Goal: Transaction & Acquisition: Purchase product/service

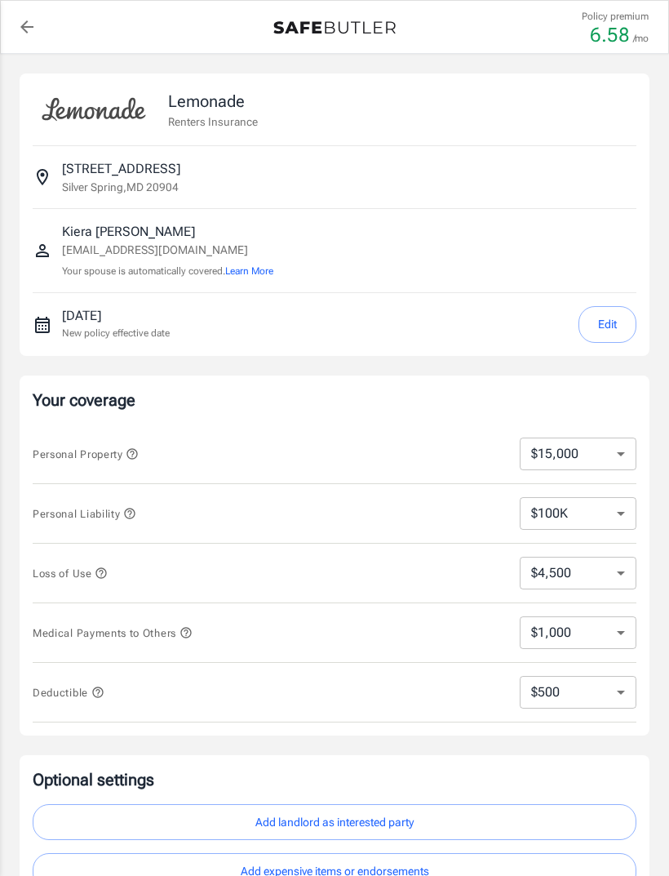
select select "15000"
select select "500"
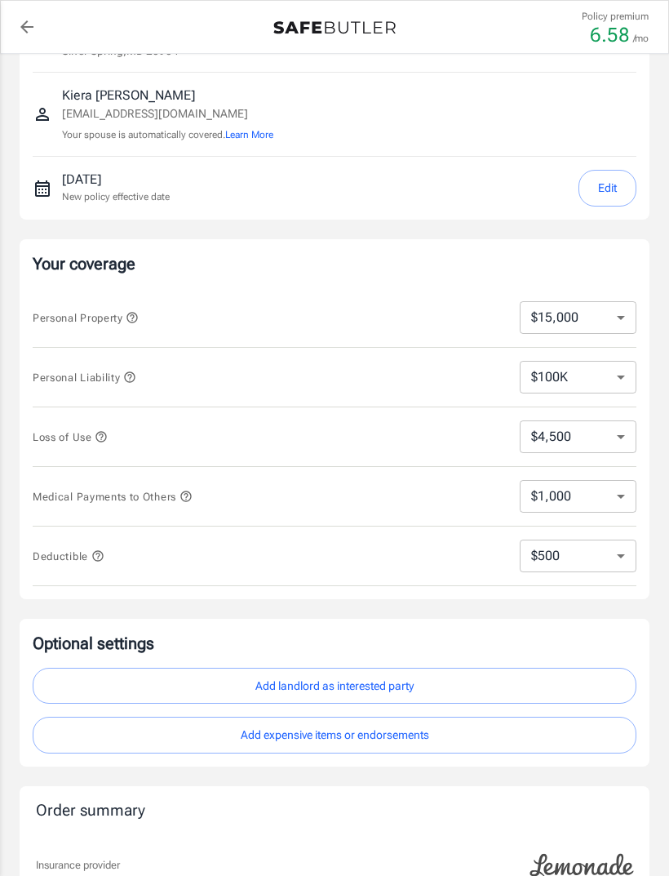
scroll to position [137, 0]
click at [623, 498] on select "$1,000 $2,000 $3,000 $4,000 $5,000" at bounding box center [578, 495] width 117 height 33
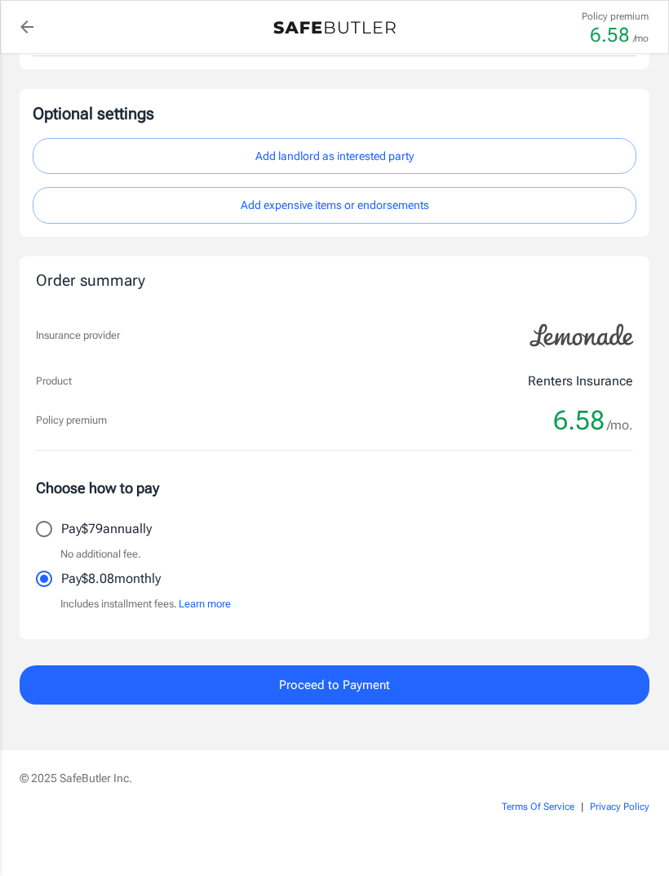
scroll to position [667, 0]
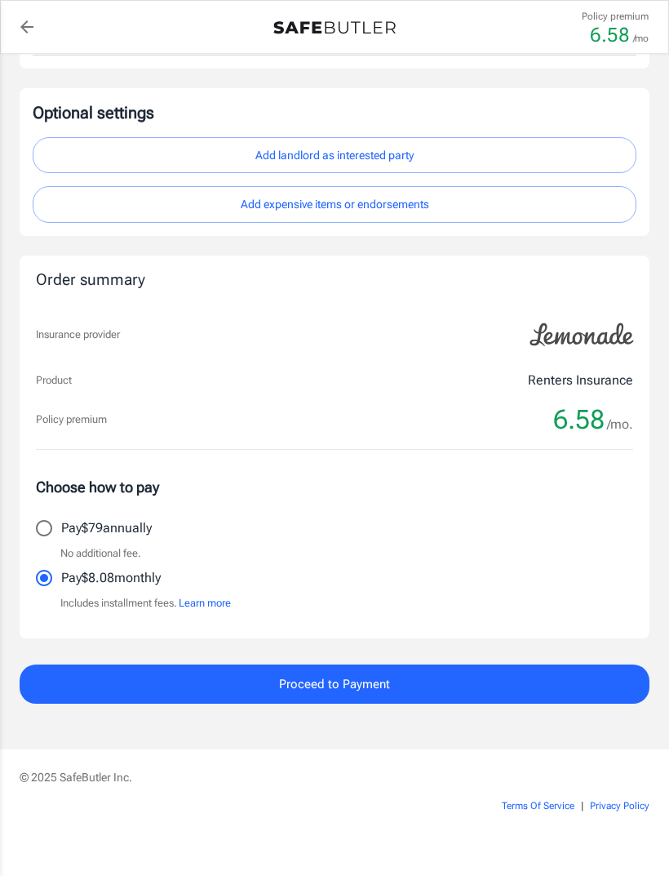
click at [570, 513] on label "Pay $79 annually" at bounding box center [323, 528] width 593 height 34
click at [61, 513] on input "Pay $79 annually" at bounding box center [44, 528] width 34 height 34
radio input "true"
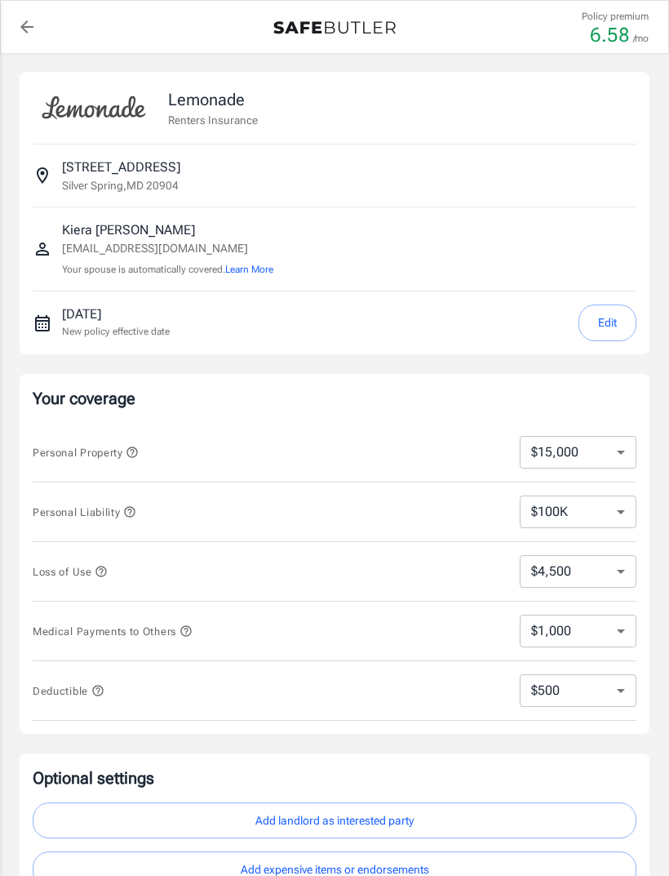
scroll to position [0, 0]
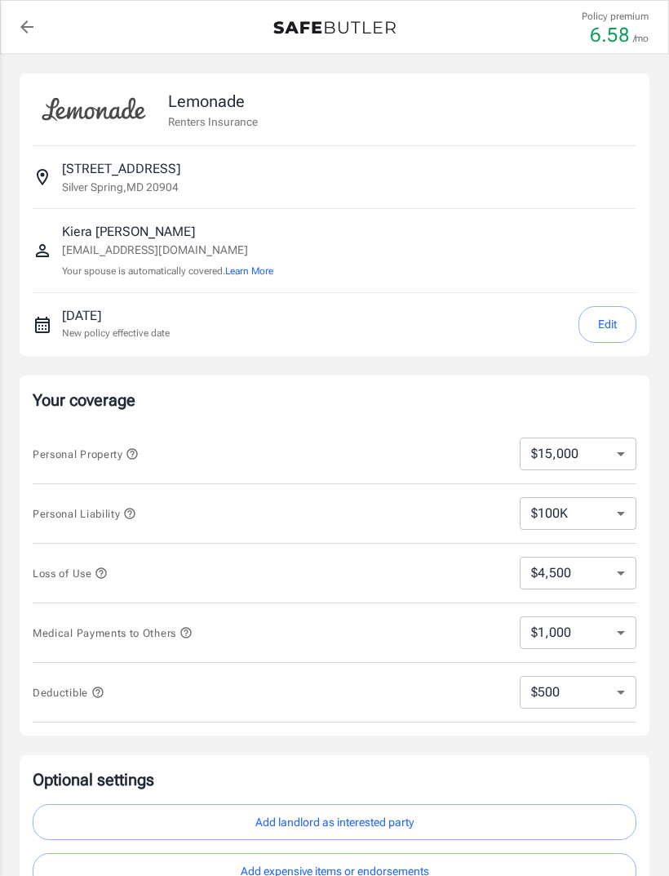
click at [603, 175] on div "[STREET_ADDRESS][PERSON_NAME]" at bounding box center [335, 177] width 604 height 36
click at [613, 322] on button "Edit" at bounding box center [608, 324] width 58 height 37
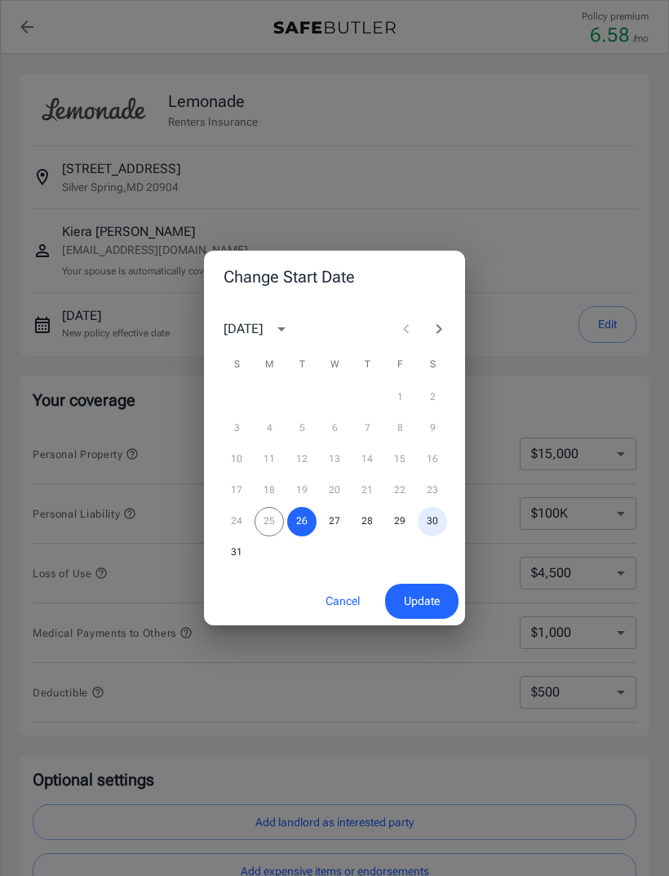
click at [431, 520] on button "30" at bounding box center [432, 521] width 29 height 29
click at [428, 601] on span "Update" at bounding box center [422, 601] width 36 height 20
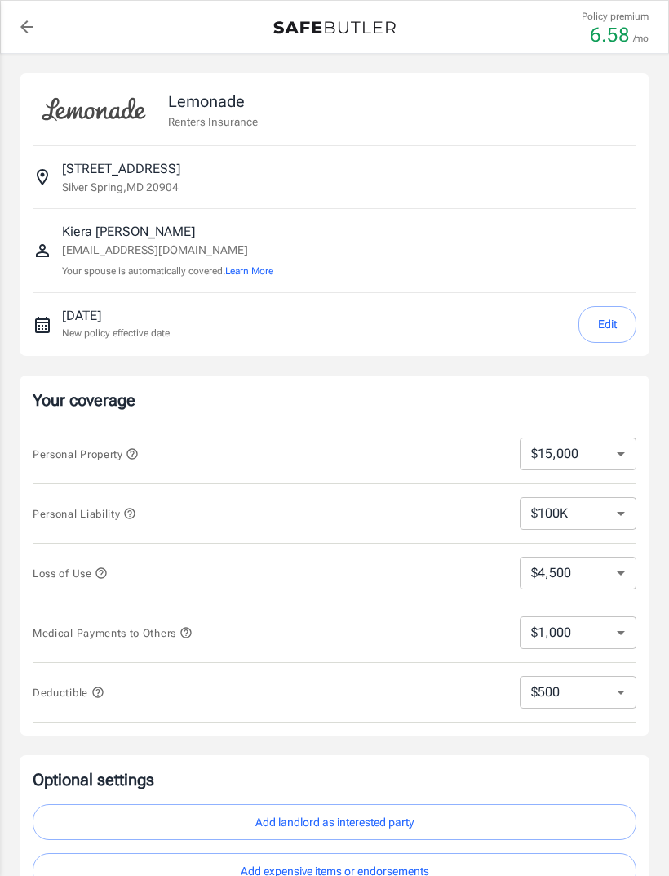
click at [389, 176] on div "[STREET_ADDRESS][PERSON_NAME]" at bounding box center [335, 177] width 604 height 36
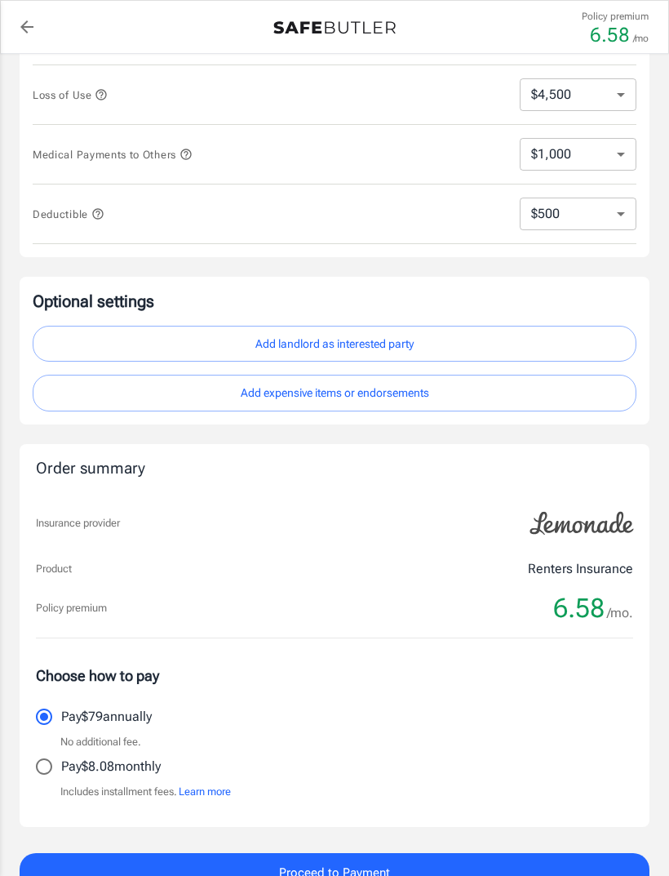
scroll to position [497, 0]
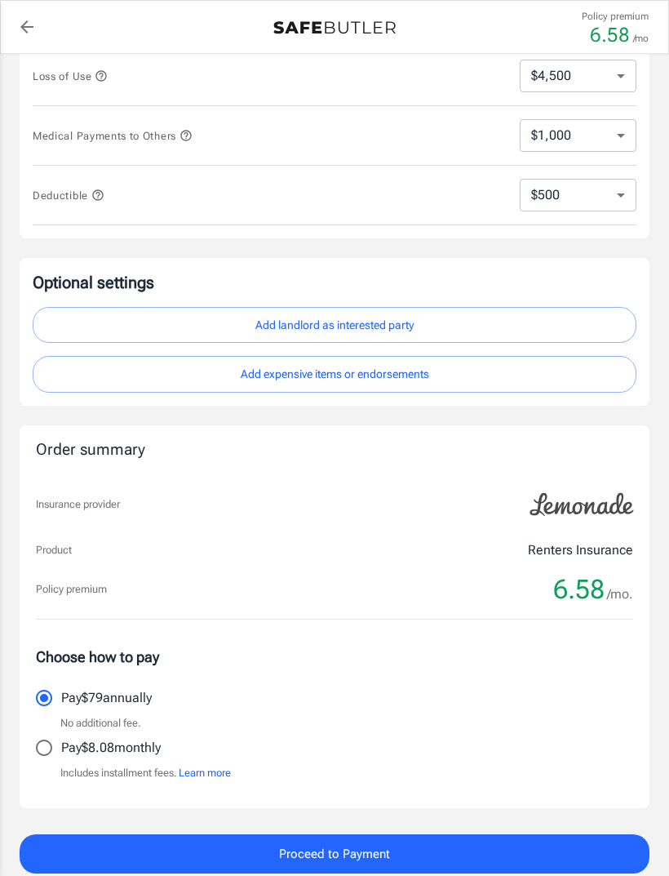
click at [532, 318] on button "Add landlord as interested party" at bounding box center [335, 325] width 604 height 37
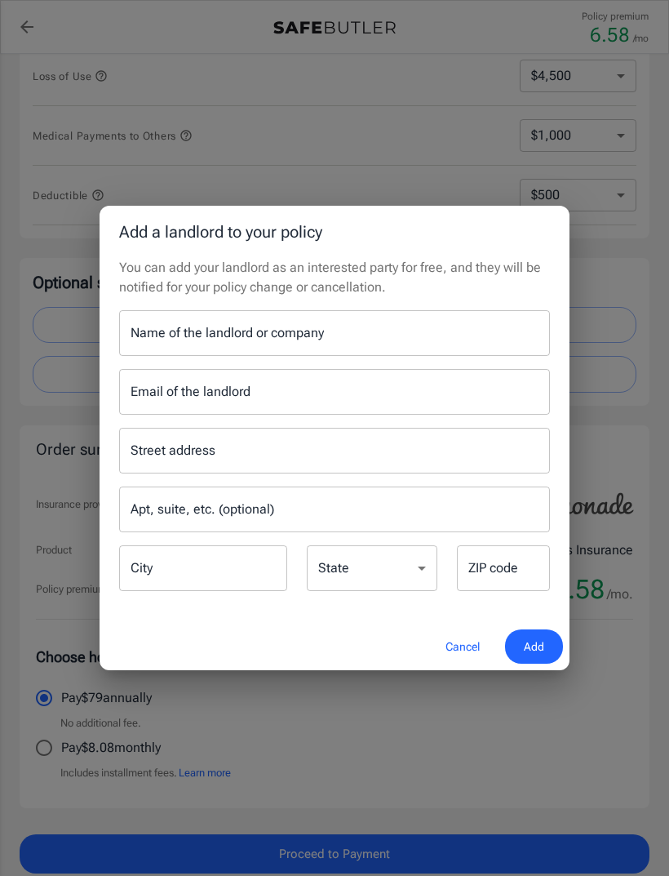
click at [468, 661] on button "Cancel" at bounding box center [463, 646] width 72 height 35
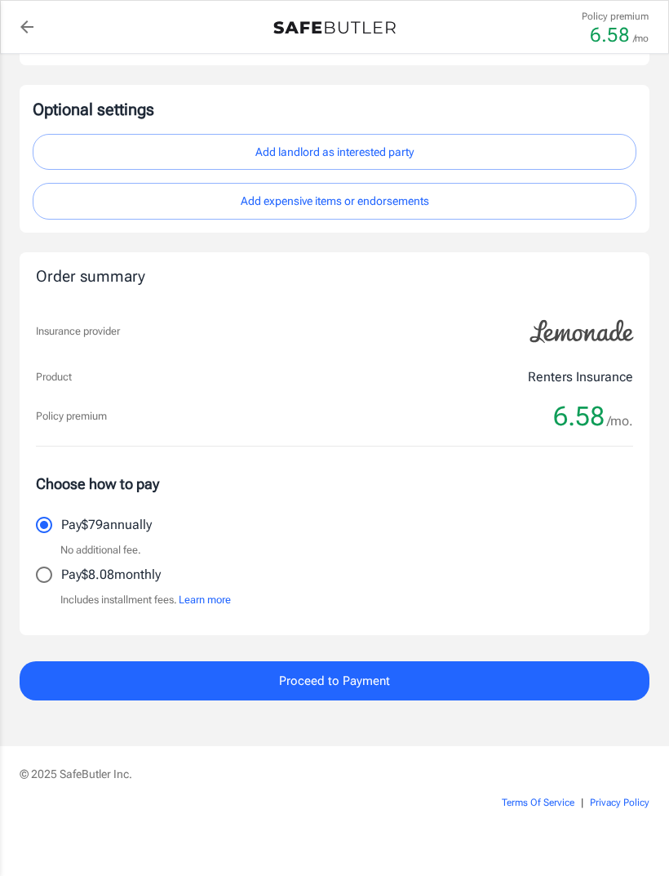
scroll to position [688, 0]
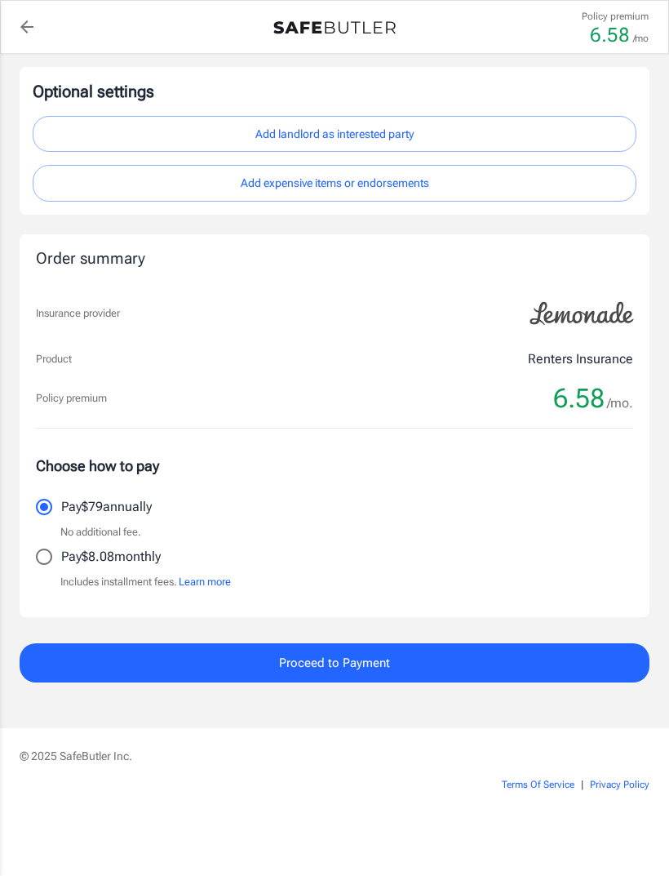
click at [542, 661] on button "Proceed to Payment" at bounding box center [335, 662] width 630 height 39
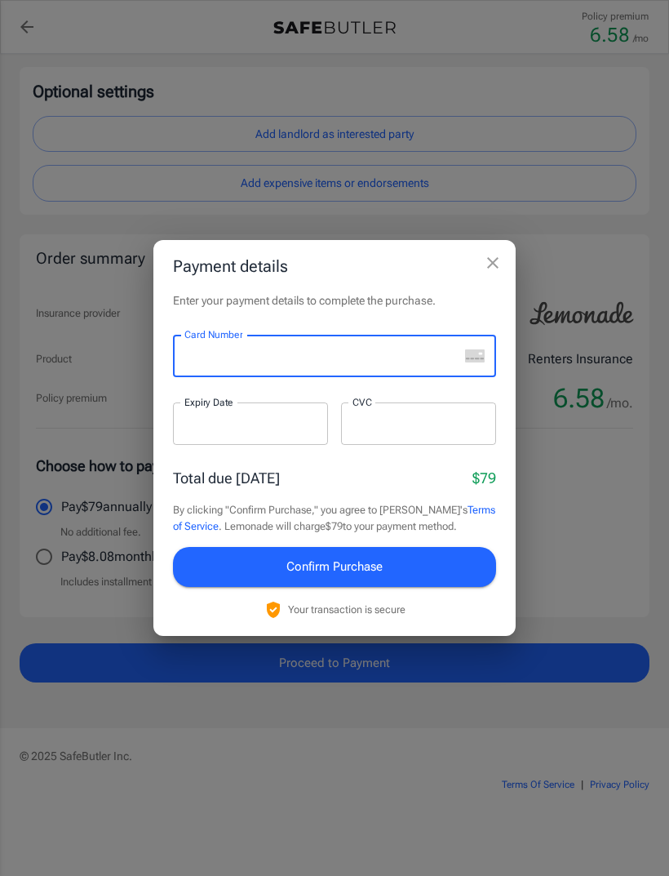
click at [484, 273] on icon "close" at bounding box center [493, 263] width 20 height 20
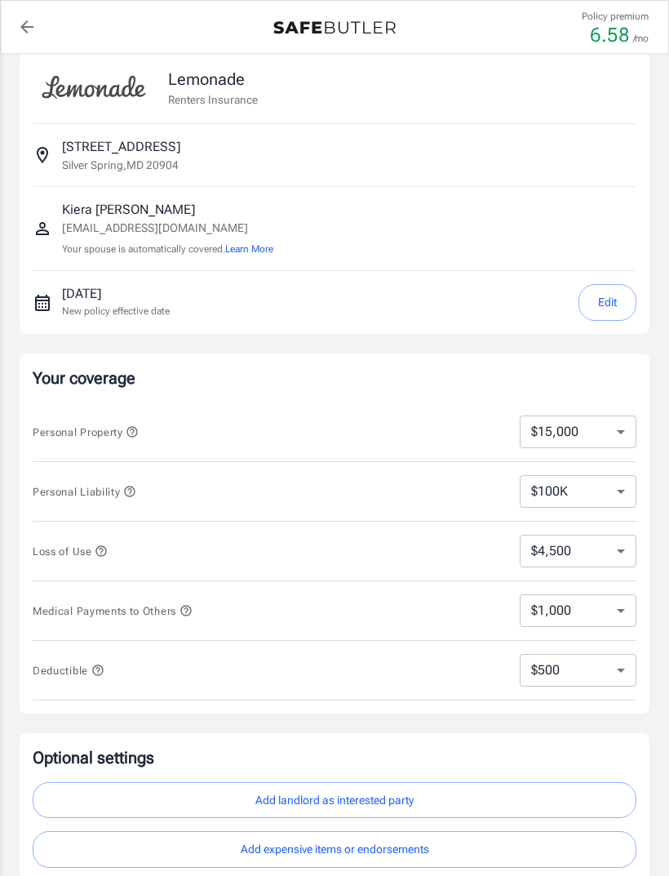
scroll to position [0, 0]
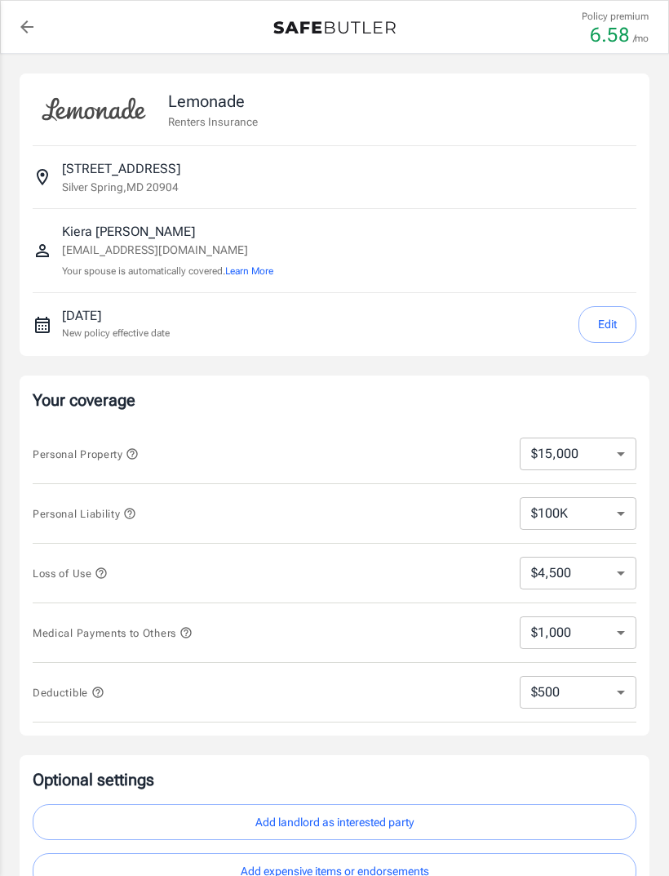
click at [412, 11] on div "Policy premium 6.58 /mo" at bounding box center [334, 27] width 628 height 37
